Goal: Navigation & Orientation: Understand site structure

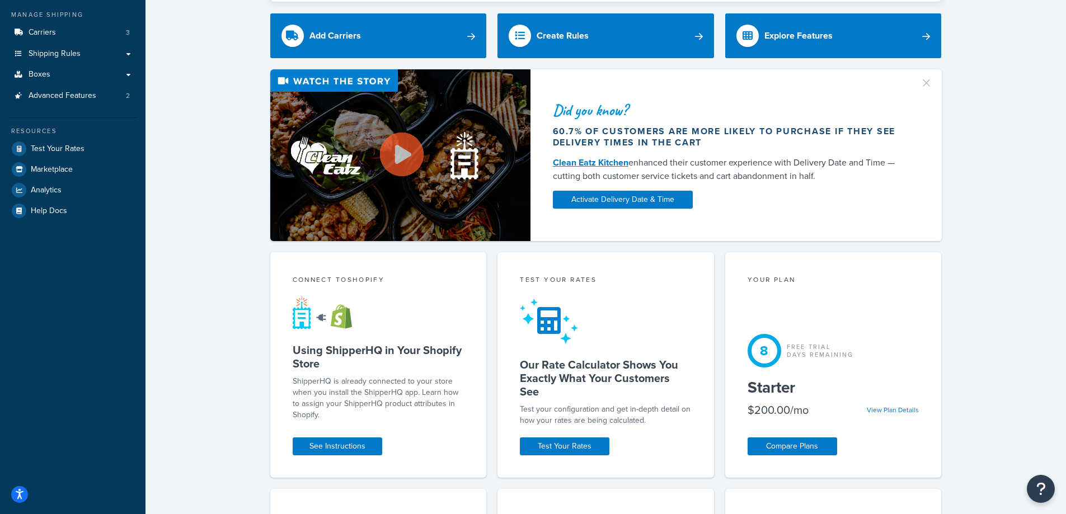
scroll to position [224, 0]
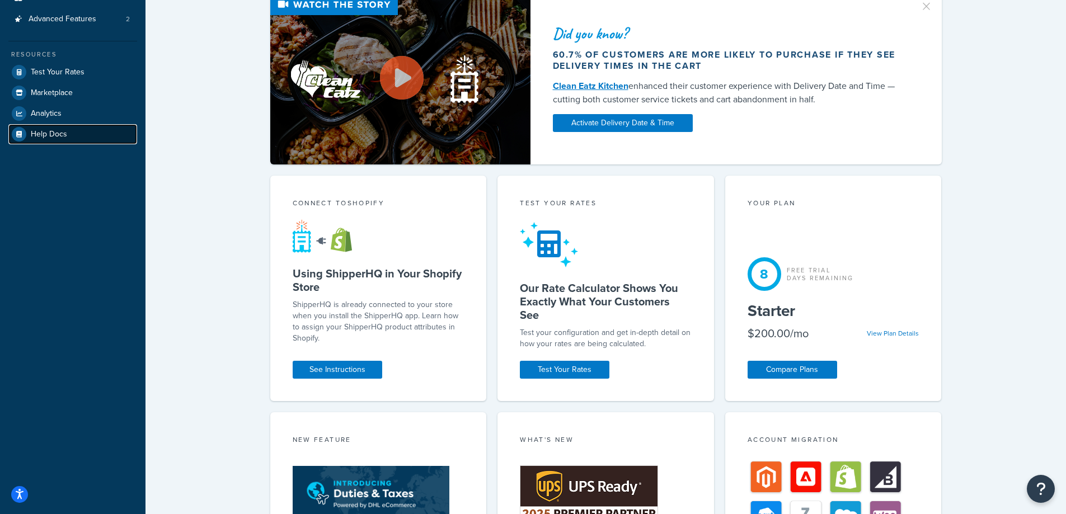
click at [45, 133] on span "Help Docs" at bounding box center [49, 135] width 36 height 10
click at [587, 370] on link "Test Your Rates" at bounding box center [565, 370] width 90 height 18
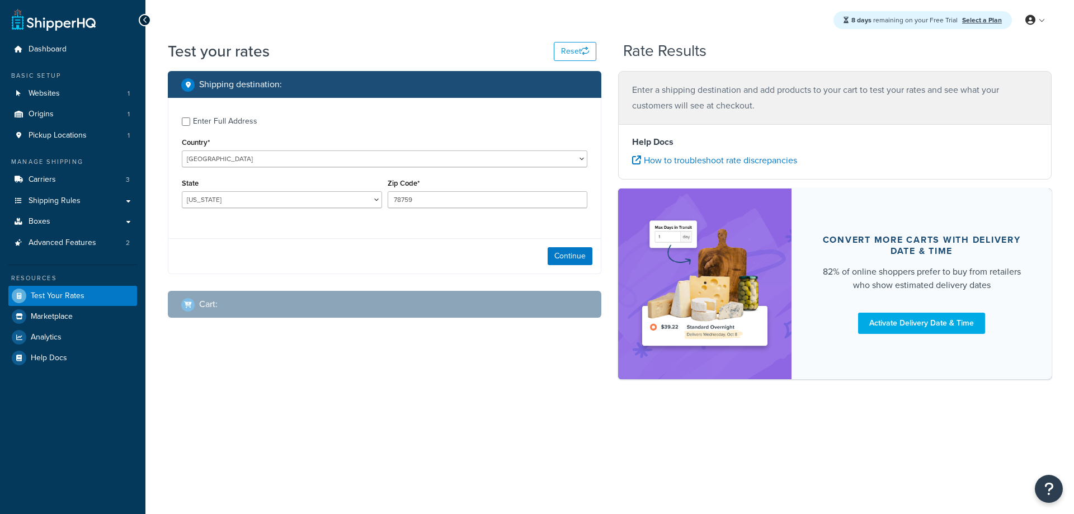
select select "[GEOGRAPHIC_DATA]"
click at [582, 255] on button "Continue" at bounding box center [570, 256] width 45 height 18
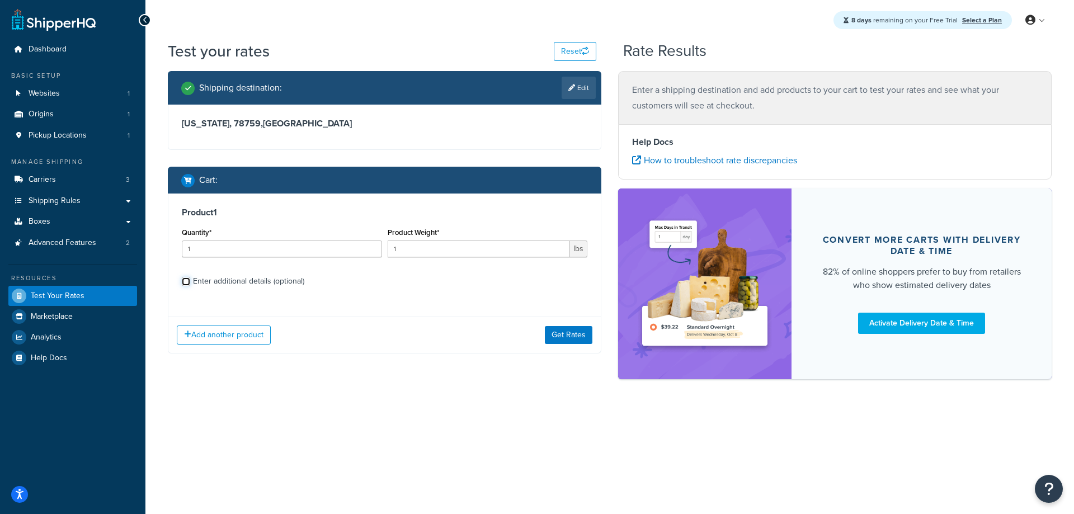
click at [186, 280] on input "Enter additional details (optional)" at bounding box center [186, 281] width 8 height 8
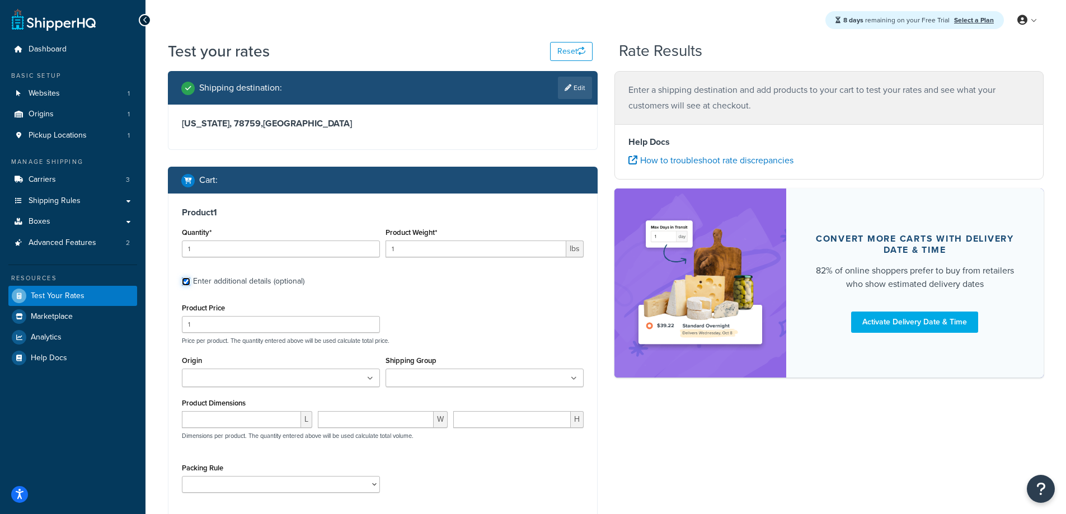
click at [186, 280] on input "Enter additional details (optional)" at bounding box center [186, 281] width 8 height 8
checkbox input "false"
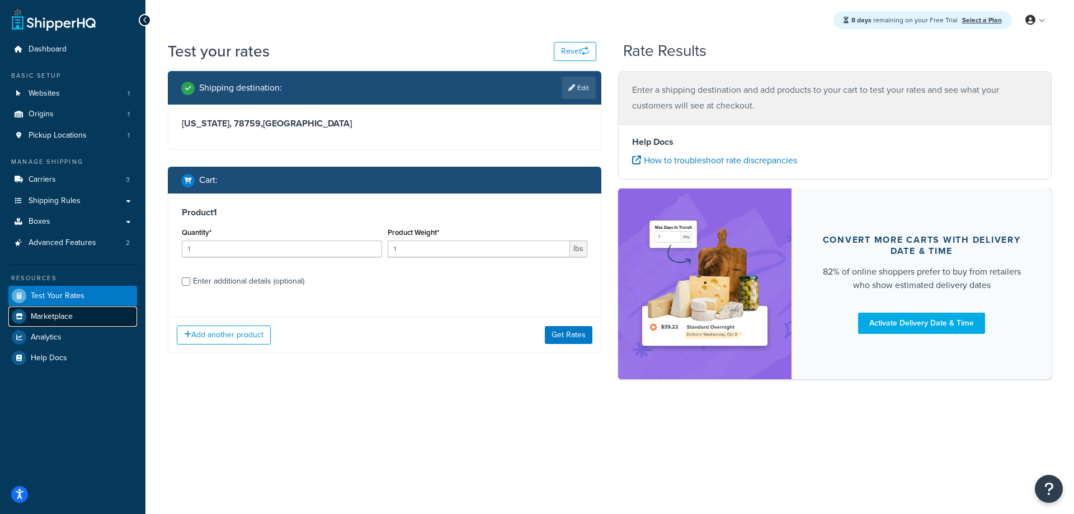
click at [41, 318] on span "Marketplace" at bounding box center [52, 317] width 42 height 10
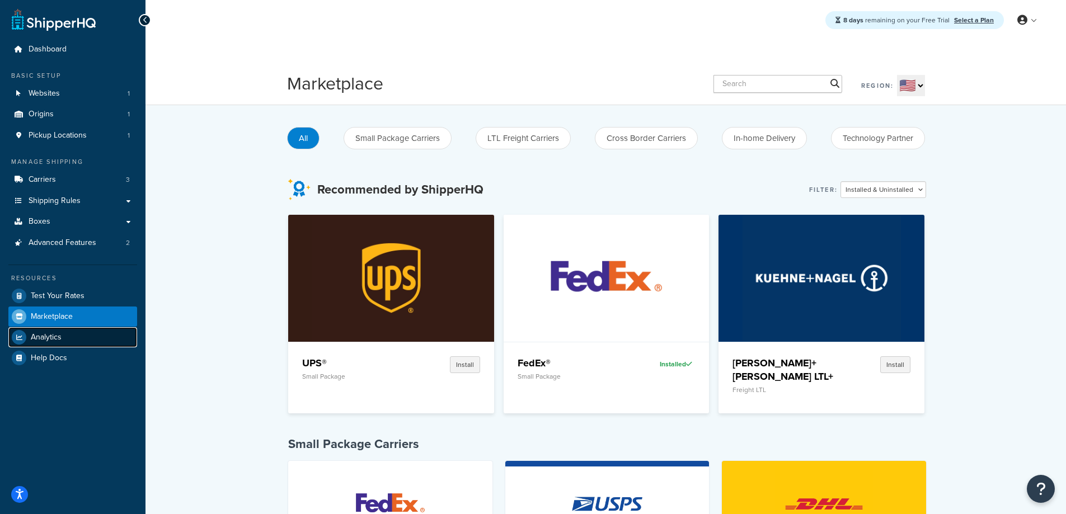
click at [39, 340] on span "Analytics" at bounding box center [46, 338] width 31 height 10
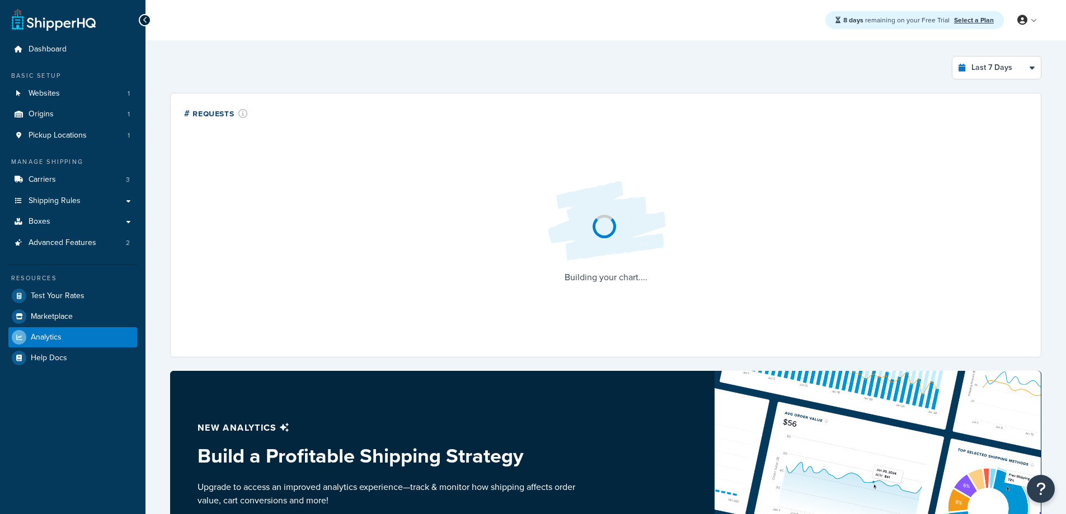
select select "last_7_days"
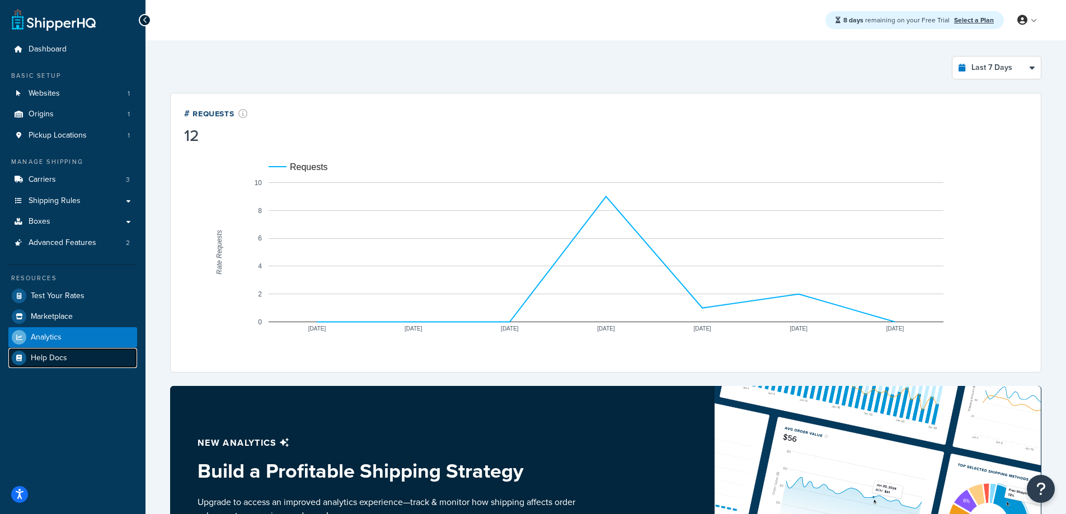
click at [44, 362] on span "Help Docs" at bounding box center [49, 359] width 36 height 10
click at [59, 199] on span "Shipping Rules" at bounding box center [55, 201] width 52 height 10
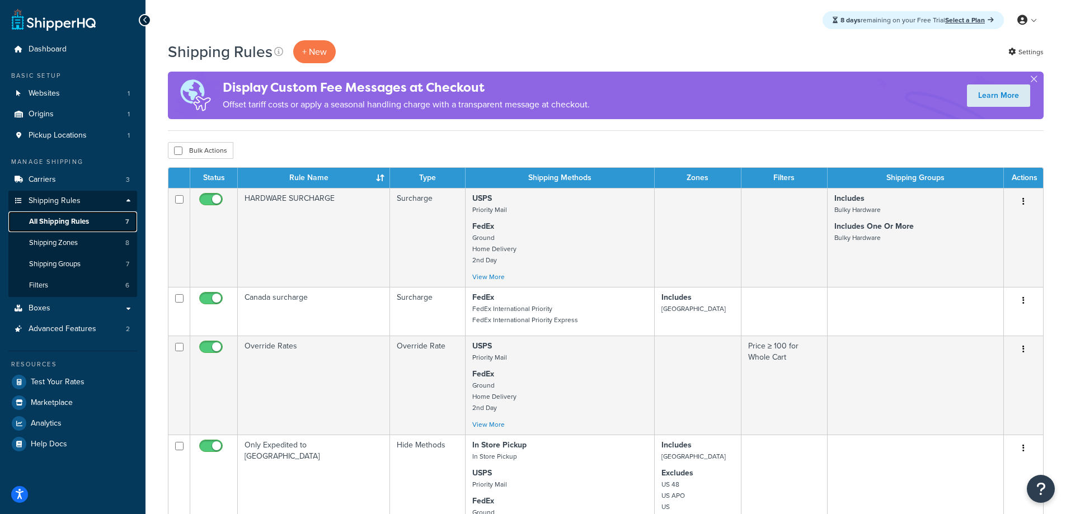
click at [64, 222] on span "All Shipping Rules" at bounding box center [59, 222] width 60 height 10
click at [72, 265] on span "Shipping Groups" at bounding box center [54, 265] width 51 height 10
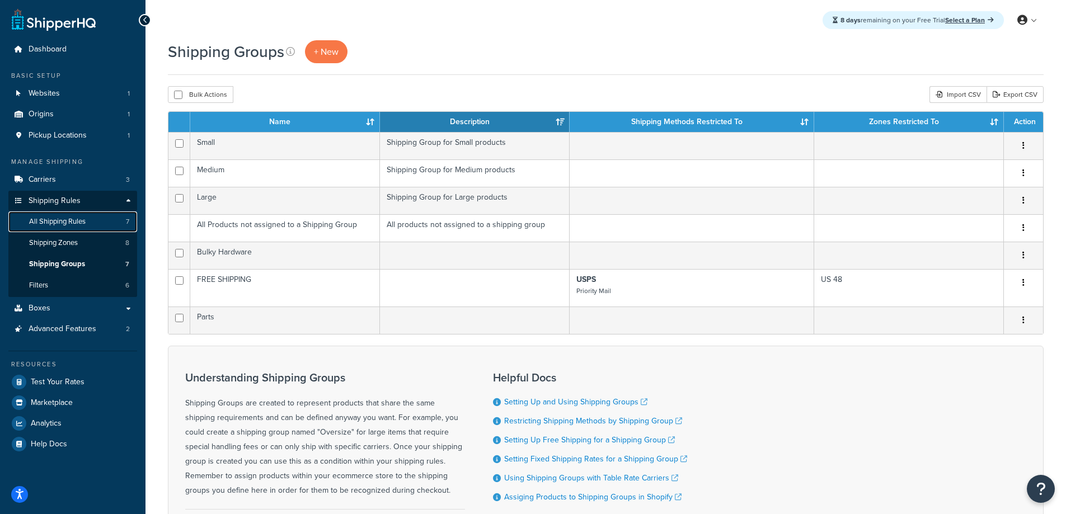
click at [59, 220] on span "All Shipping Rules" at bounding box center [57, 222] width 56 height 10
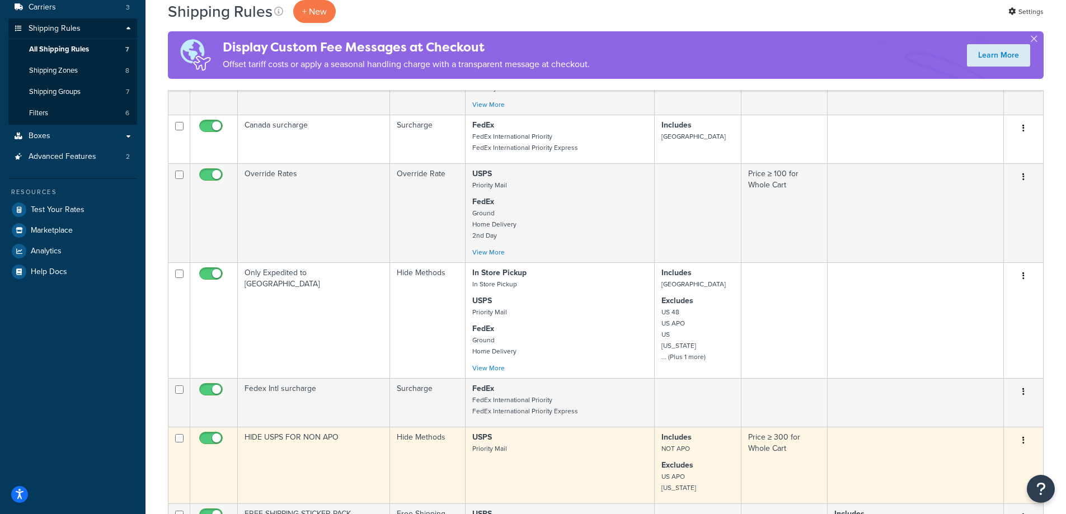
scroll to position [168, 0]
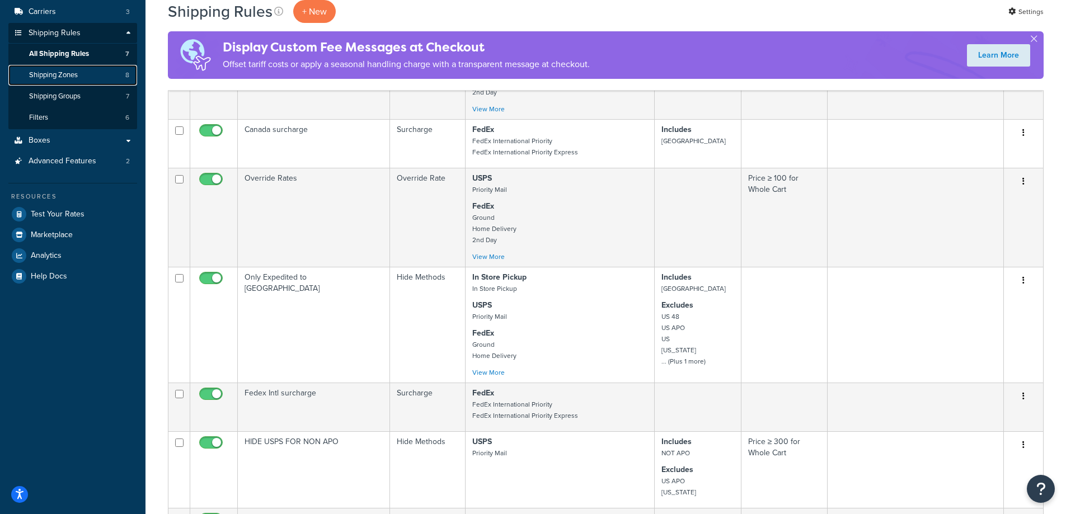
click at [70, 77] on span "Shipping Zones" at bounding box center [53, 75] width 49 height 10
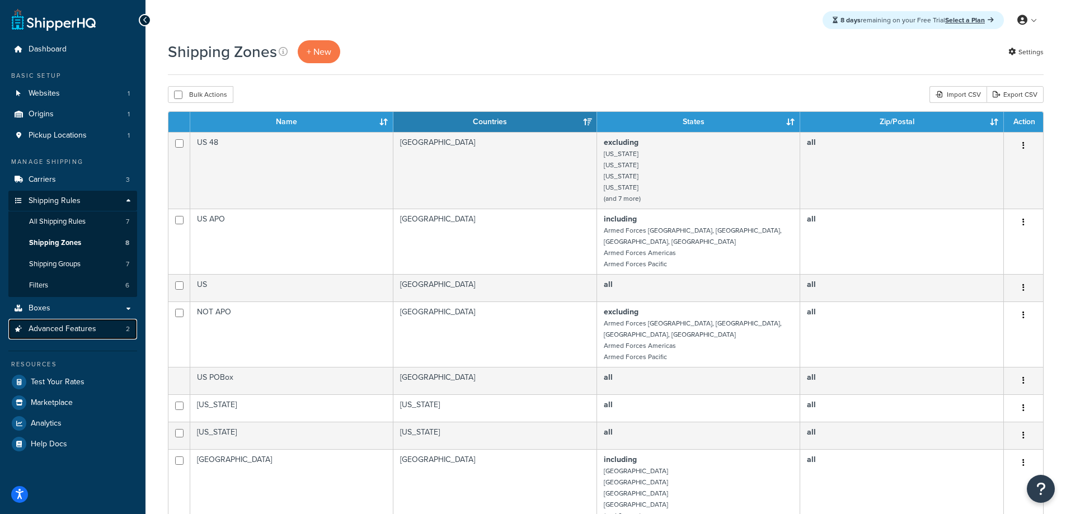
click at [70, 332] on span "Advanced Features" at bounding box center [63, 329] width 68 height 10
